Goal: Task Accomplishment & Management: Use online tool/utility

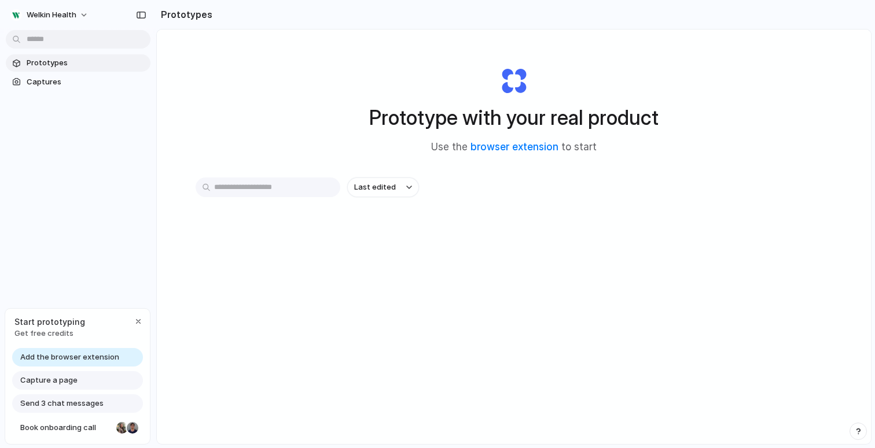
click at [65, 67] on span "Prototypes" at bounding box center [86, 63] width 119 height 12
click at [55, 83] on span "Captures" at bounding box center [86, 82] width 119 height 12
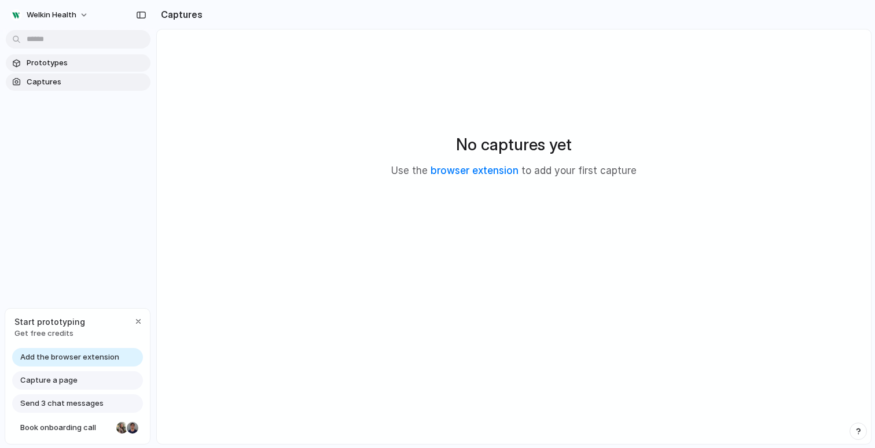
click at [57, 71] on link "Prototypes" at bounding box center [78, 62] width 145 height 17
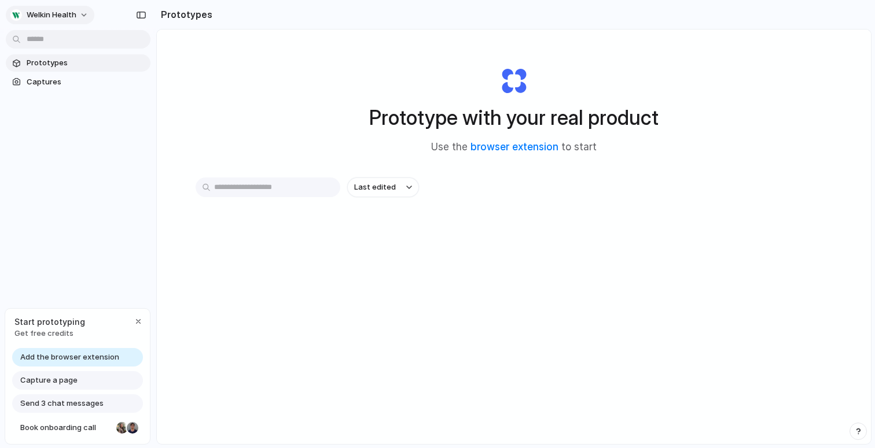
click at [61, 17] on span "Welkin Health" at bounding box center [52, 15] width 50 height 12
click at [203, 124] on div "Settings Invite members Change theme Sign out" at bounding box center [437, 224] width 875 height 448
click at [72, 381] on span "Capture a page" at bounding box center [48, 381] width 57 height 12
click at [81, 359] on span "Add the browser extension" at bounding box center [69, 358] width 99 height 12
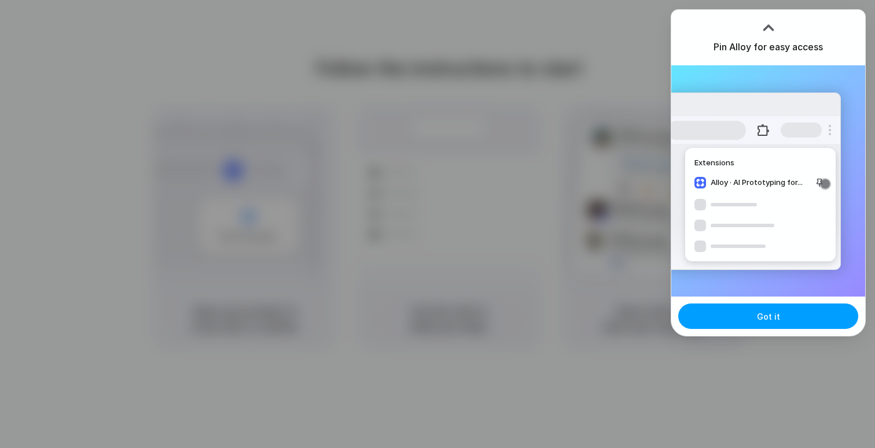
click at [772, 321] on span "Got it" at bounding box center [768, 317] width 23 height 12
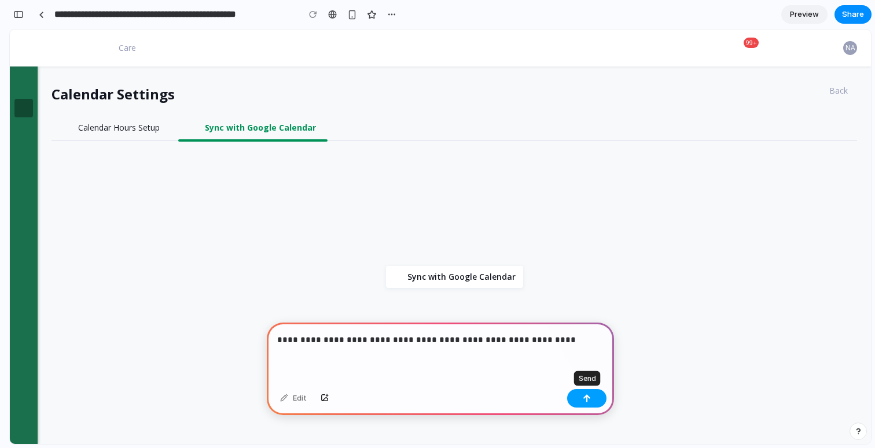
click at [585, 401] on div "button" at bounding box center [587, 399] width 8 height 8
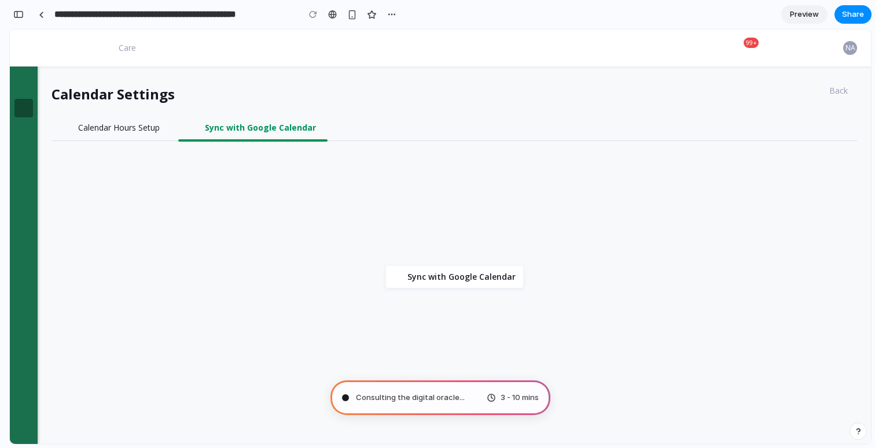
type input "**********"
